Goal: Find specific page/section: Find specific page/section

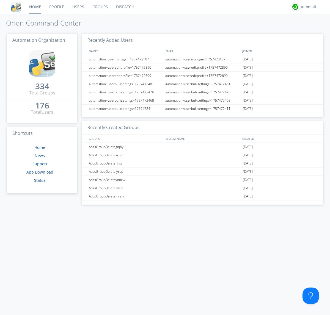
click at [124, 7] on link "Dispatch" at bounding box center [125, 7] width 26 height 14
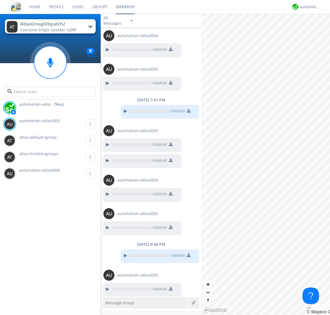
scroll to position [80, 0]
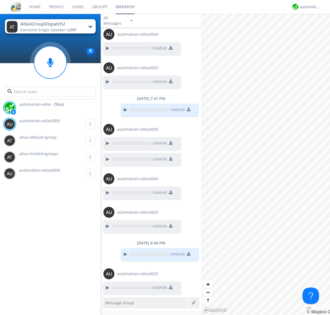
click at [90, 27] on div "button" at bounding box center [90, 27] width 4 height 2
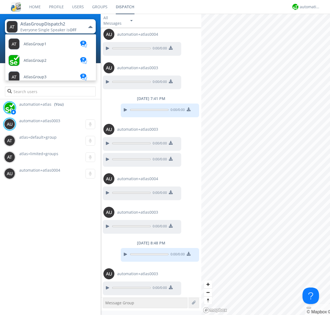
click at [41, 108] on span "AtlasGroupDispatch" at bounding box center [42, 110] width 37 height 4
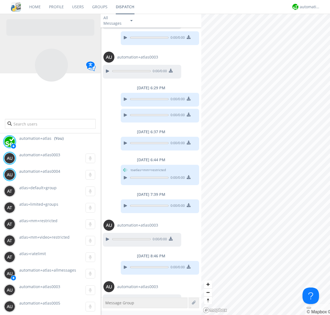
scroll to position [71, 0]
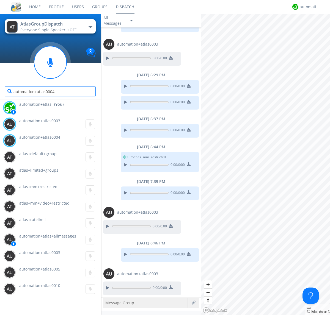
type input "automation+atlas0004"
click at [308, 7] on div "automation+atlas" at bounding box center [309, 6] width 21 height 5
